Goal: Navigation & Orientation: Find specific page/section

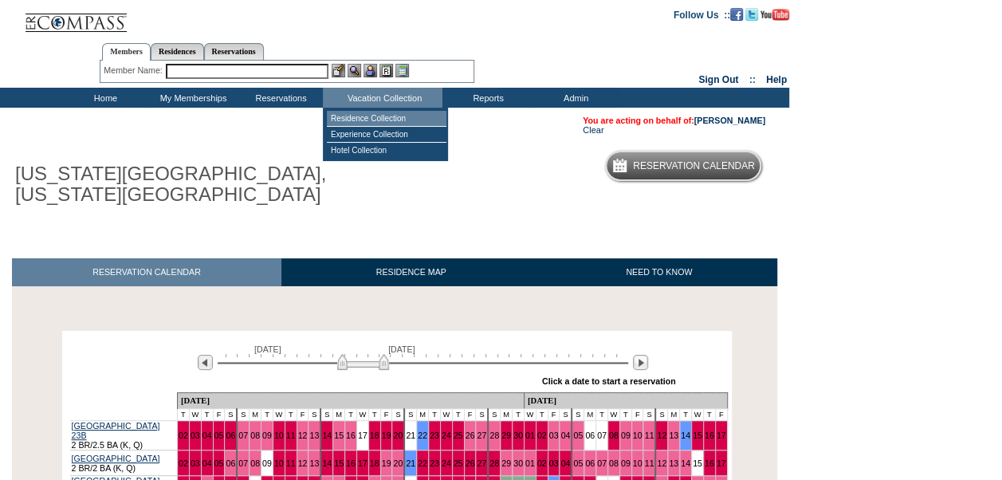
click at [377, 120] on td "Residence Collection" at bounding box center [387, 119] width 120 height 16
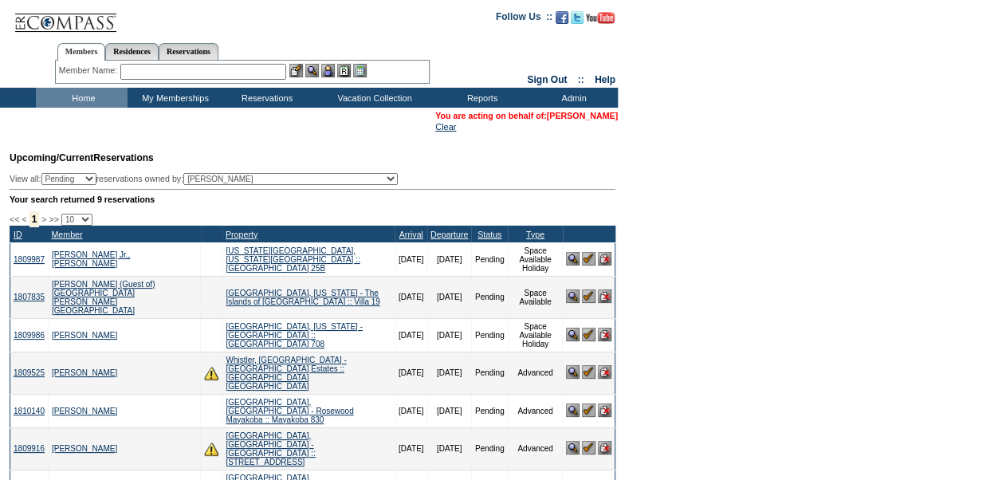
click at [554, 113] on link "[PERSON_NAME]" at bounding box center [582, 116] width 71 height 10
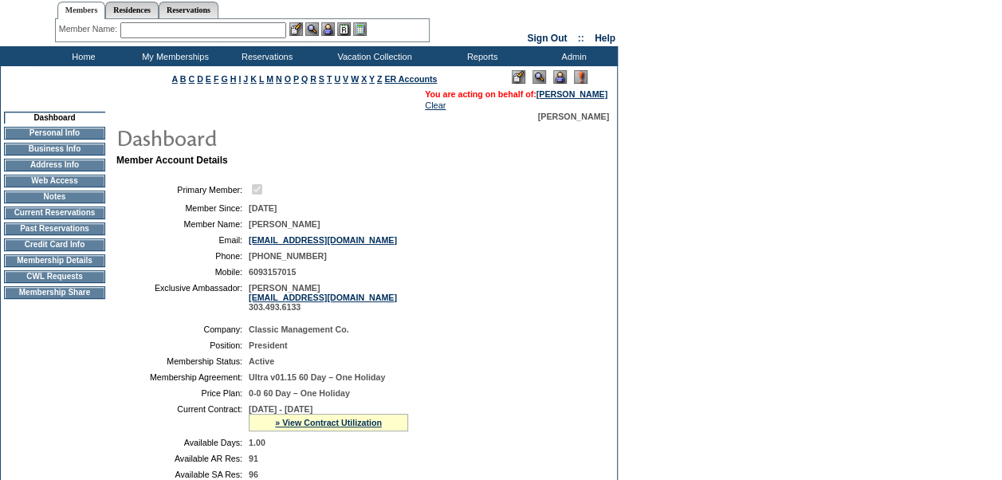
scroll to position [30, 0]
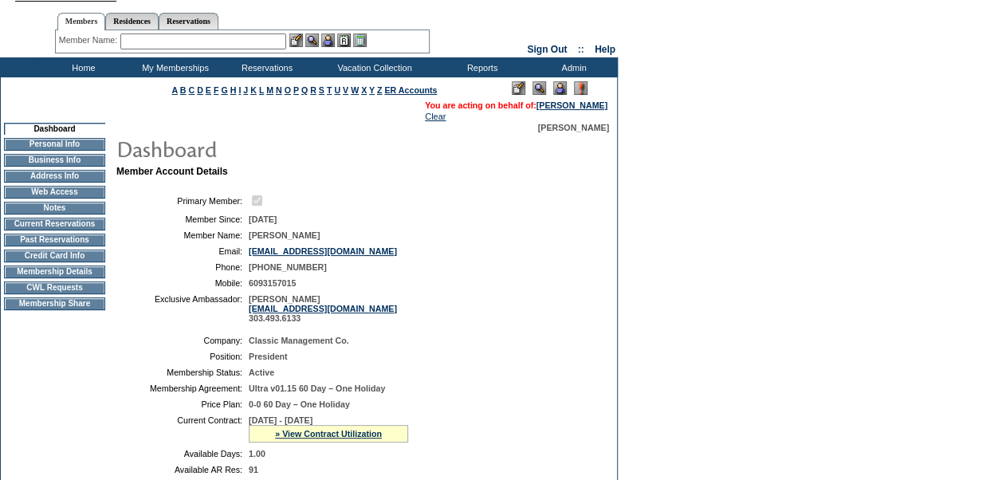
click at [83, 230] on td "Current Reservations" at bounding box center [54, 224] width 101 height 13
